Goal: Information Seeking & Learning: Check status

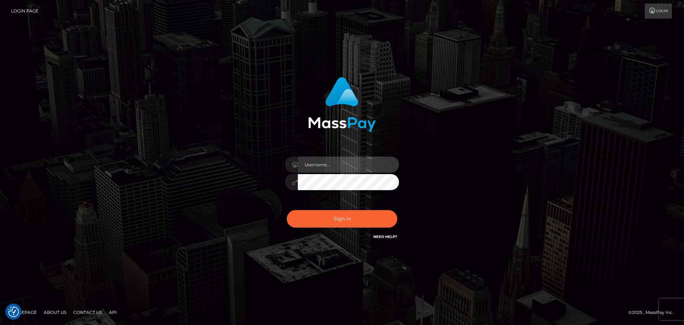
click at [322, 163] on input "text" at bounding box center [348, 164] width 101 height 16
type input "georgio.nmible"
click at [339, 228] on div "Sign in Need Help?" at bounding box center [342, 222] width 125 height 32
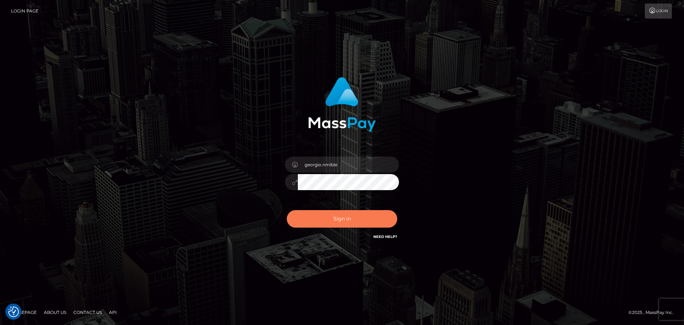
click at [343, 220] on button "Sign in" at bounding box center [342, 218] width 110 height 17
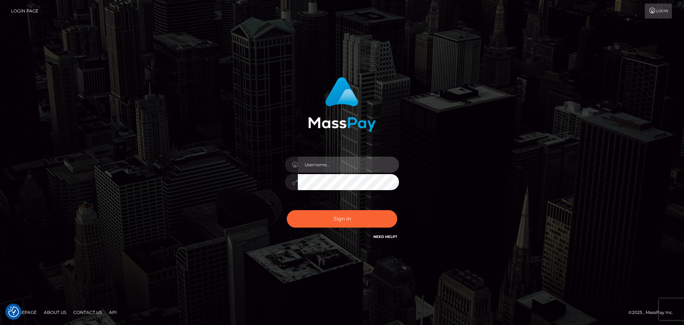
drag, startPoint x: 338, startPoint y: 160, endPoint x: 339, endPoint y: 173, distance: 12.6
click at [338, 160] on input "text" at bounding box center [348, 164] width 101 height 16
type input "georgio.nmible"
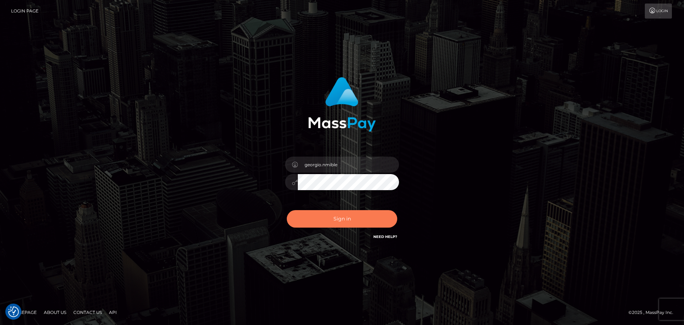
click at [328, 218] on button "Sign in" at bounding box center [342, 218] width 110 height 17
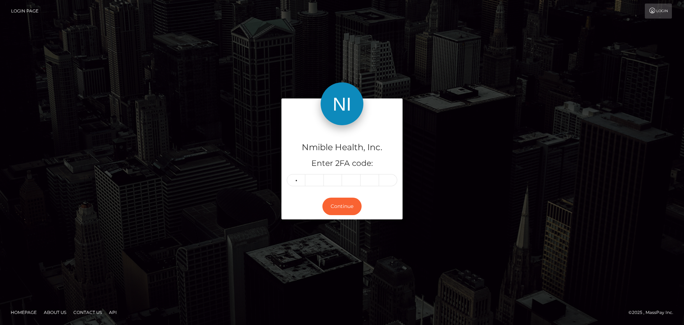
type input "6"
type input "8"
type input "4"
type input "3"
type input "2"
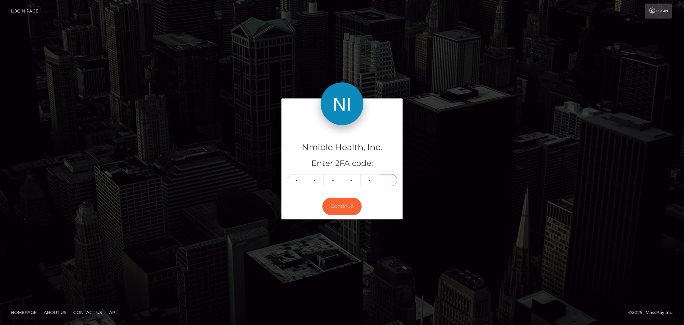
type input "2"
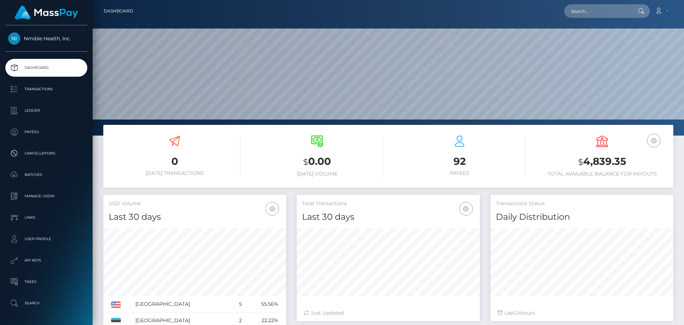
scroll to position [126, 183]
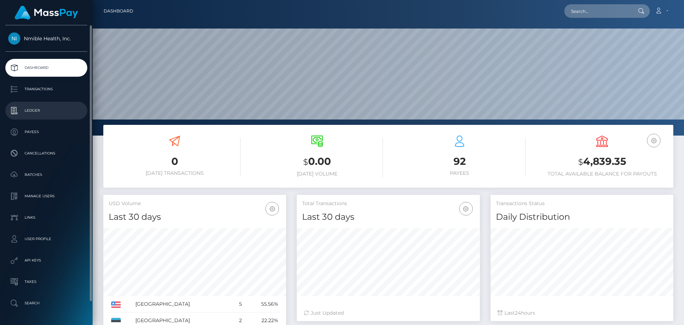
click at [38, 110] on p "Ledger" at bounding box center [46, 110] width 76 height 11
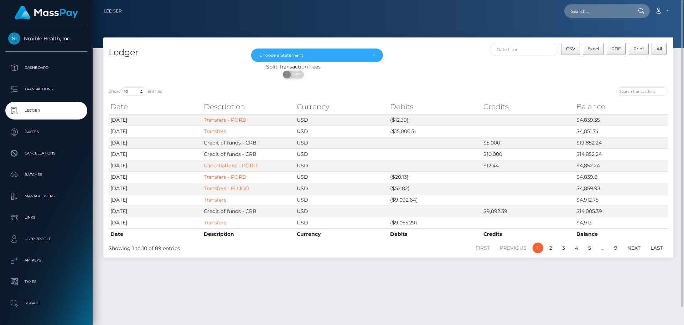
click at [336, 278] on div "Ledger [DATE] [DATE] [DATE] [DATE] [DATE] [DATE] [DATE] [DATE] [DATE] Choose a …" at bounding box center [388, 177] width 591 height 281
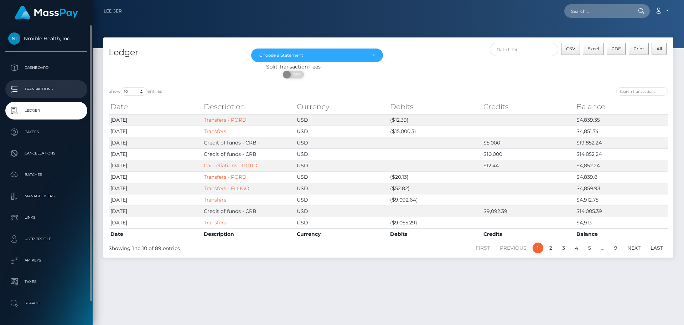
click at [54, 92] on p "Transactions" at bounding box center [46, 89] width 76 height 11
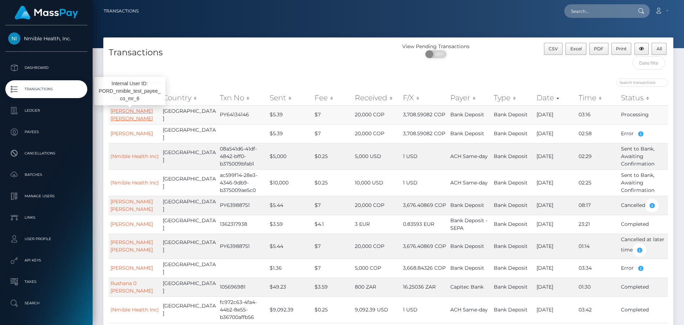
click at [129, 108] on link "[PERSON_NAME] [PERSON_NAME]" at bounding box center [131, 115] width 42 height 14
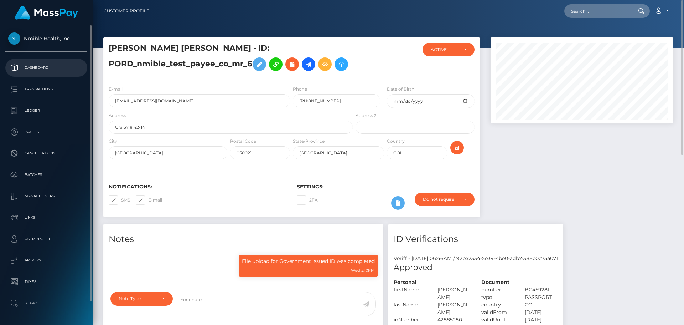
click at [26, 64] on p "Dashboard" at bounding box center [46, 67] width 76 height 11
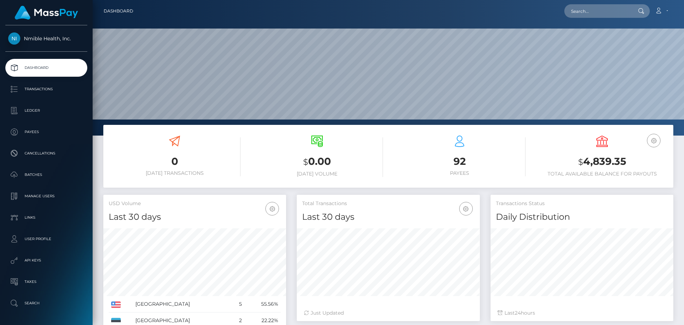
scroll to position [126, 183]
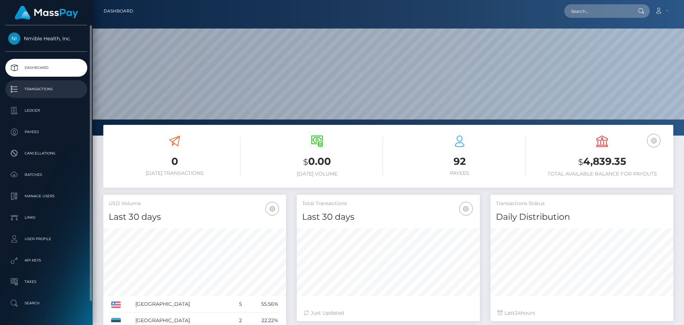
click at [36, 89] on p "Transactions" at bounding box center [46, 89] width 76 height 11
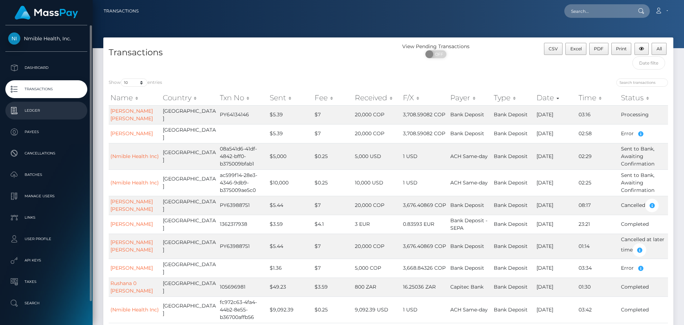
click at [48, 108] on p "Ledger" at bounding box center [46, 110] width 76 height 11
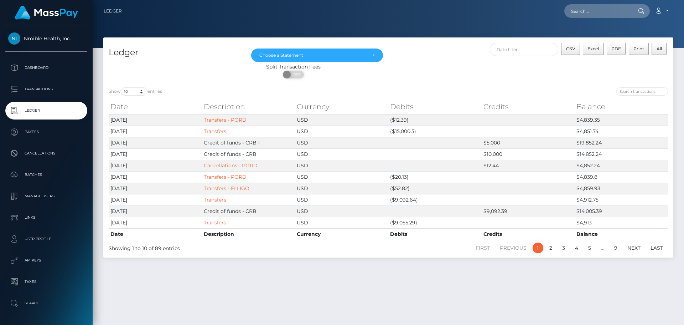
click at [308, 287] on div "Ledger Feb 2025 Mar 2025 Apr 2025 May 2025 Jun 2025 Jul 2025 Aug 2025 Sep 2025 …" at bounding box center [388, 177] width 591 height 281
click at [295, 281] on div "Ledger Feb 2025 Mar 2025 Apr 2025 May 2025 Jun 2025 Jul 2025 Aug 2025 Sep 2025 …" at bounding box center [388, 177] width 591 height 281
click at [228, 286] on div "Ledger Feb 2025 Mar 2025 Apr 2025 May 2025 Jun 2025 Jul 2025 Aug 2025 Sep 2025 …" at bounding box center [388, 177] width 591 height 281
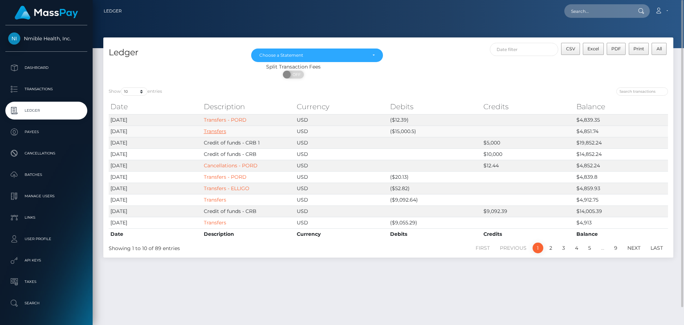
click at [208, 131] on link "Transfers" at bounding box center [215, 131] width 22 height 6
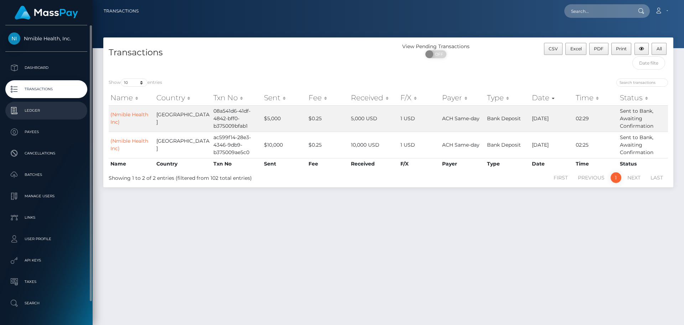
click at [40, 109] on p "Ledger" at bounding box center [46, 110] width 76 height 11
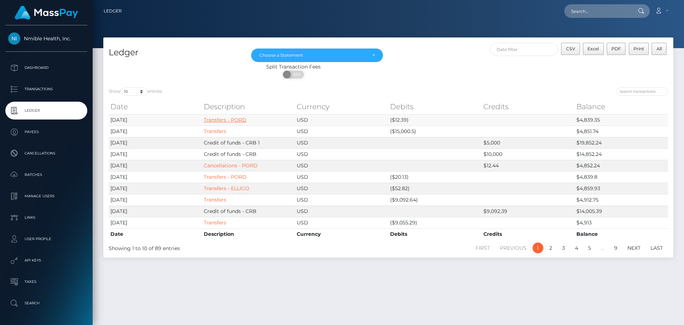
click at [237, 118] on link "Transfers - PORD" at bounding box center [225, 119] width 43 height 6
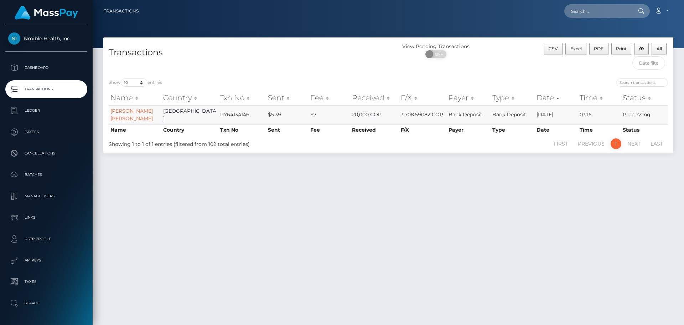
click at [523, 115] on td "Bank Deposit" at bounding box center [512, 114] width 44 height 19
click at [127, 111] on link "MARIA PIEDAD ALVAREZ RUIZ" at bounding box center [131, 115] width 42 height 14
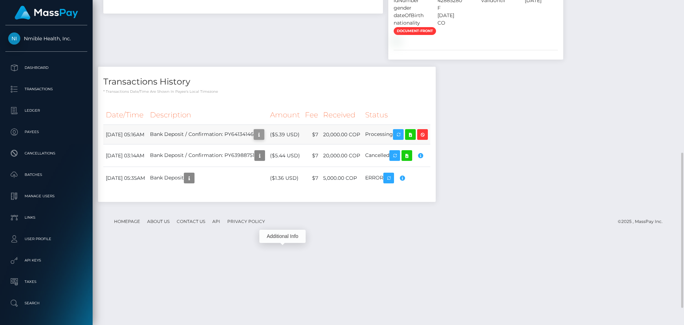
scroll to position [85, 183]
click at [264, 140] on button "button" at bounding box center [259, 134] width 11 height 11
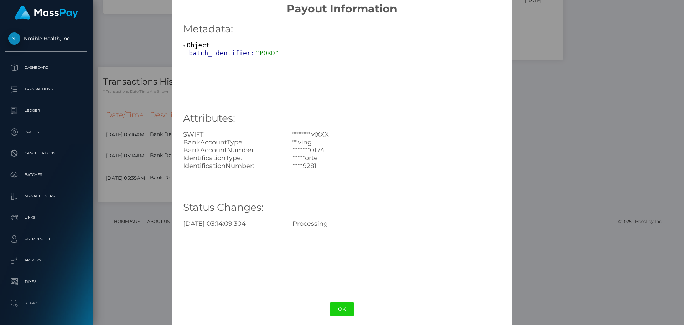
scroll to position [14, 0]
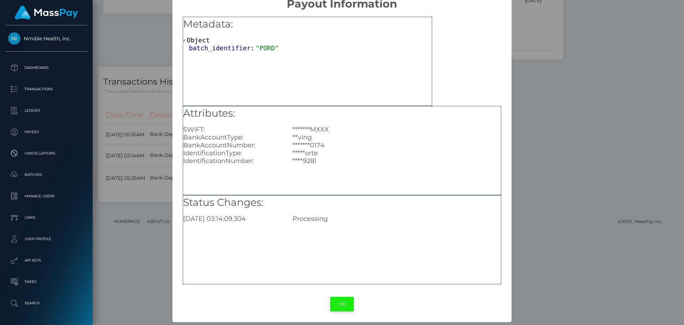
click at [342, 303] on button "OK" at bounding box center [342, 303] width 24 height 15
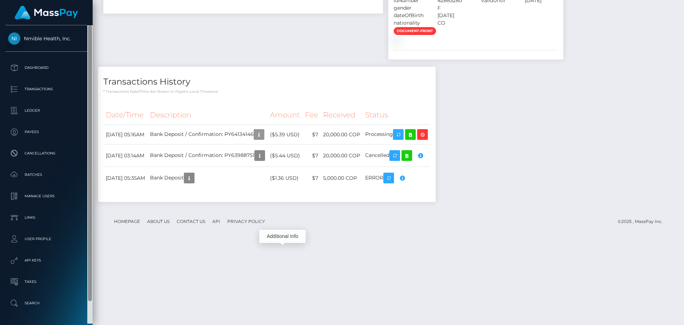
scroll to position [85, 183]
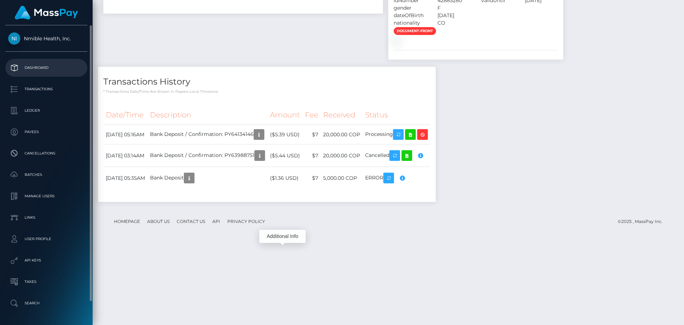
click at [48, 69] on p "Dashboard" at bounding box center [46, 67] width 76 height 11
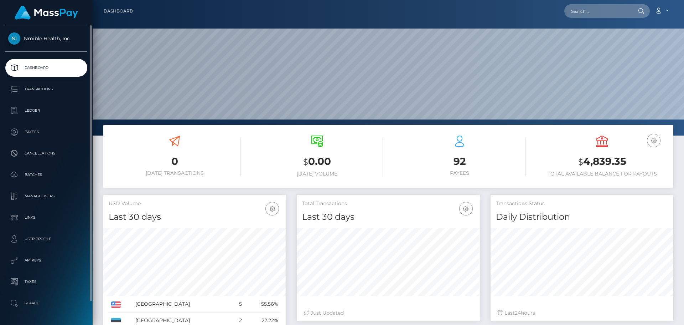
scroll to position [126, 183]
click at [57, 89] on p "Transactions" at bounding box center [46, 89] width 76 height 11
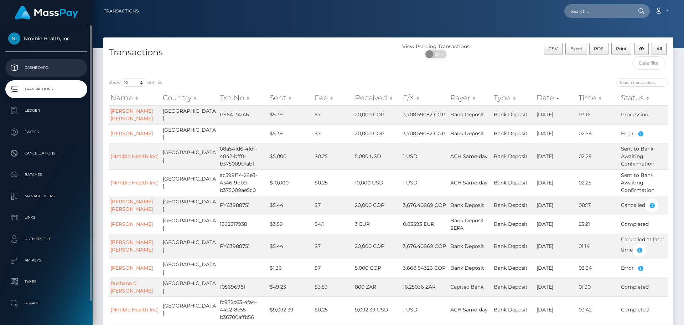
click at [53, 68] on p "Dashboard" at bounding box center [46, 67] width 76 height 11
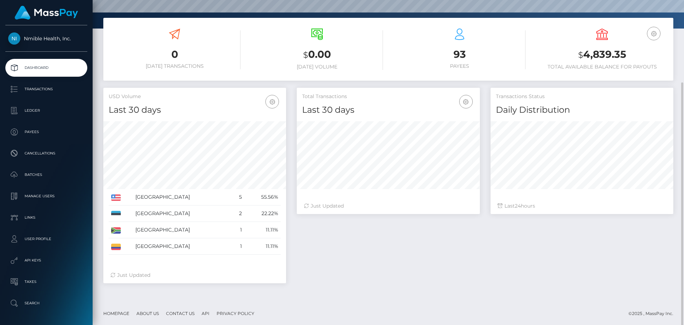
scroll to position [108, 0]
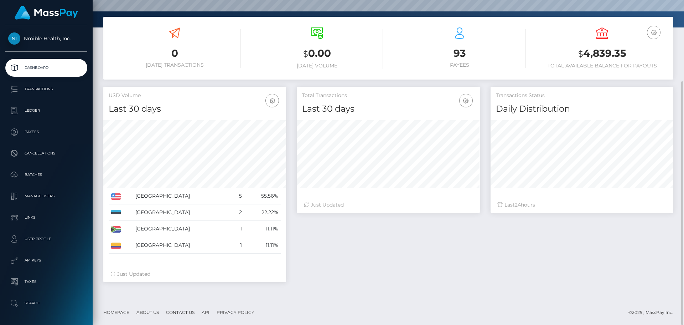
click at [356, 247] on div "Total Transactions Last 30 days Last 30 days Last 60 days Last 90 days 24" at bounding box center [484, 188] width 387 height 202
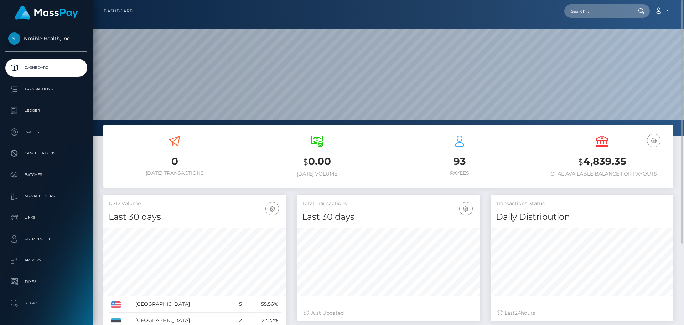
click at [270, 152] on div "$ 0.00 [DATE] Volume" at bounding box center [317, 155] width 132 height 41
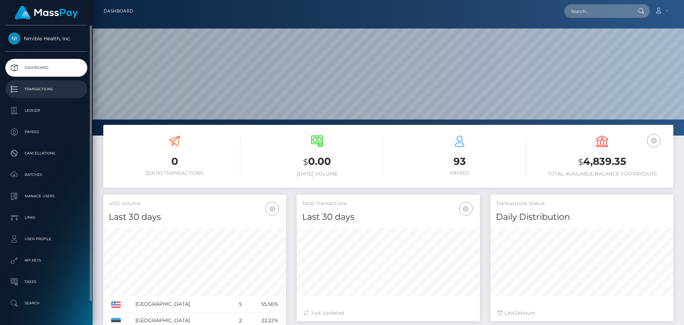
click at [54, 87] on p "Transactions" at bounding box center [46, 89] width 76 height 11
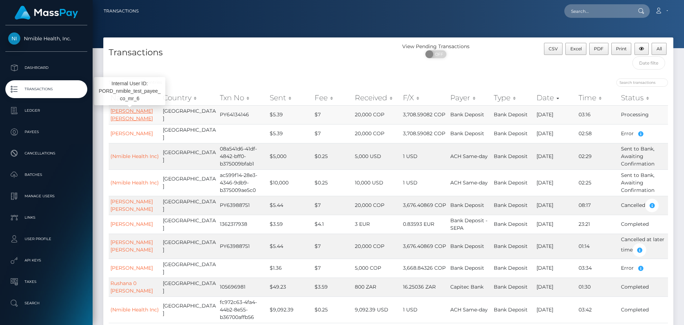
click at [137, 115] on link "[PERSON_NAME] [PERSON_NAME]" at bounding box center [131, 115] width 42 height 14
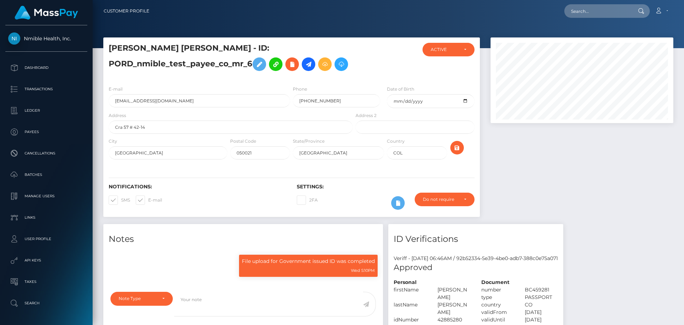
scroll to position [85, 183]
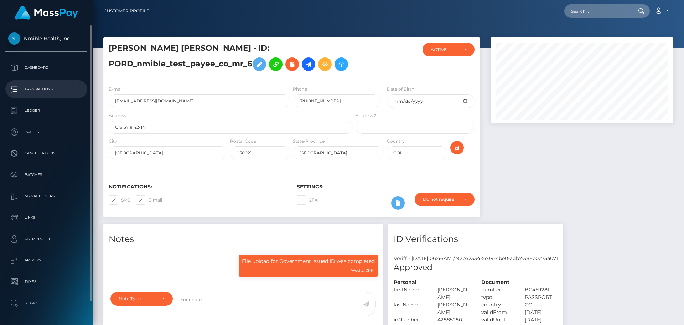
click at [33, 86] on p "Transactions" at bounding box center [46, 89] width 76 height 11
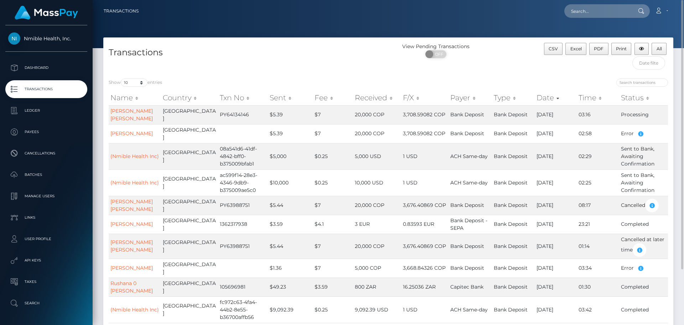
click at [199, 48] on h4 "Transactions" at bounding box center [246, 52] width 274 height 12
